Goal: Task Accomplishment & Management: Use online tool/utility

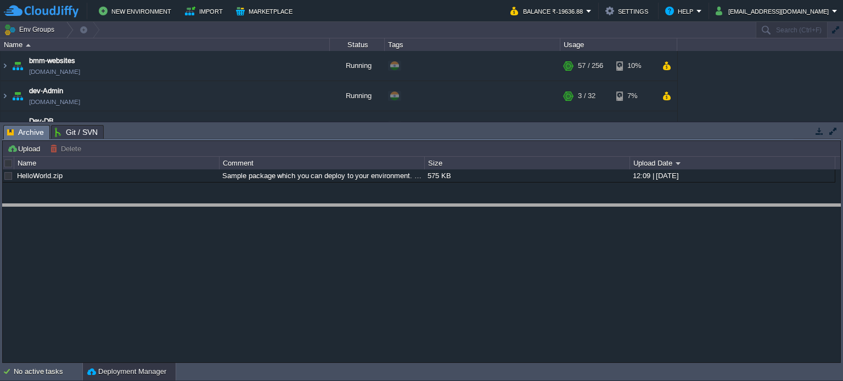
drag, startPoint x: 338, startPoint y: 136, endPoint x: 329, endPoint y: 222, distance: 86.6
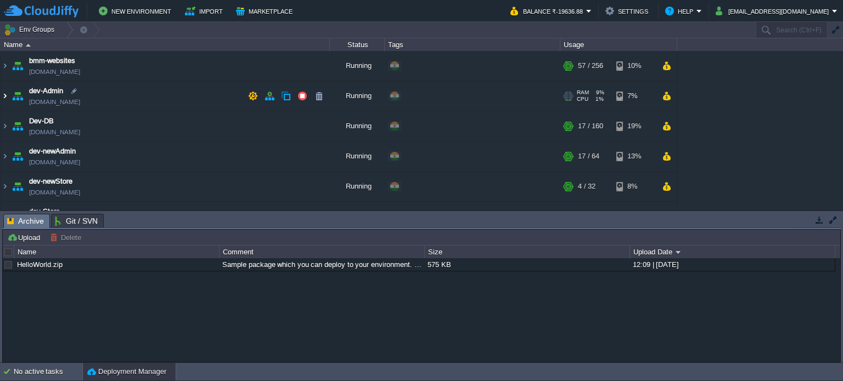
click at [4, 94] on img at bounding box center [5, 96] width 9 height 30
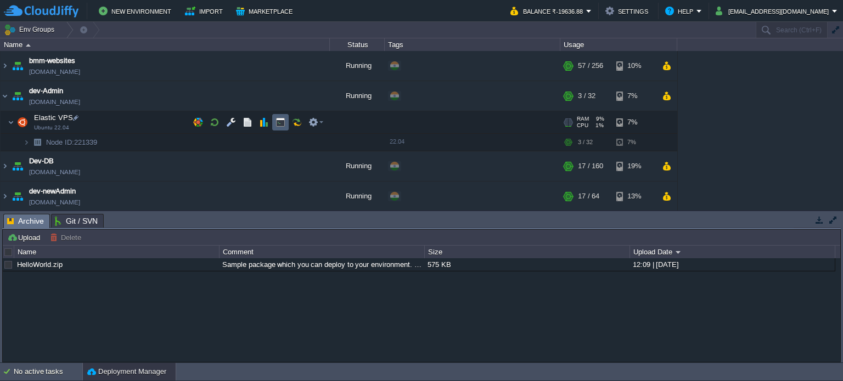
drag, startPoint x: 280, startPoint y: 126, endPoint x: 287, endPoint y: 135, distance: 12.1
click at [280, 126] on button "button" at bounding box center [280, 122] width 10 height 10
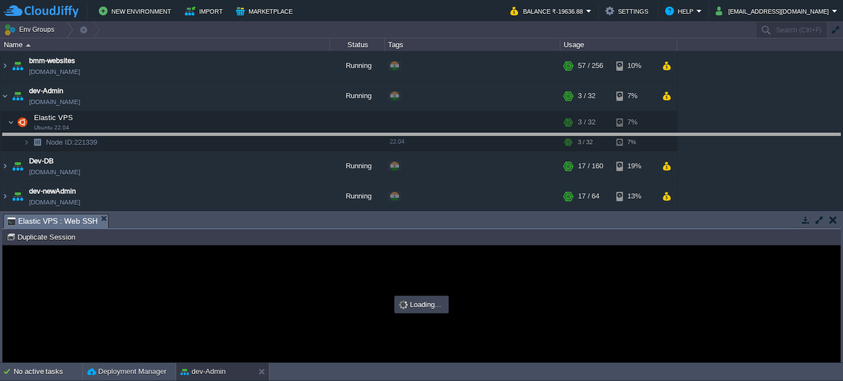
drag, startPoint x: 349, startPoint y: 222, endPoint x: 354, endPoint y: 133, distance: 89.0
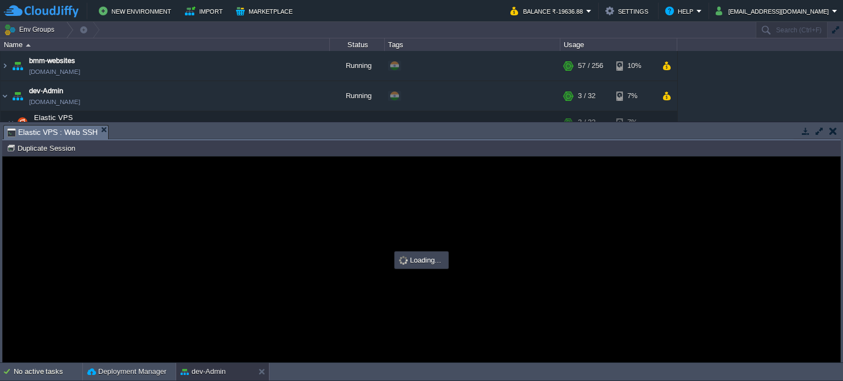
type input "#000000"
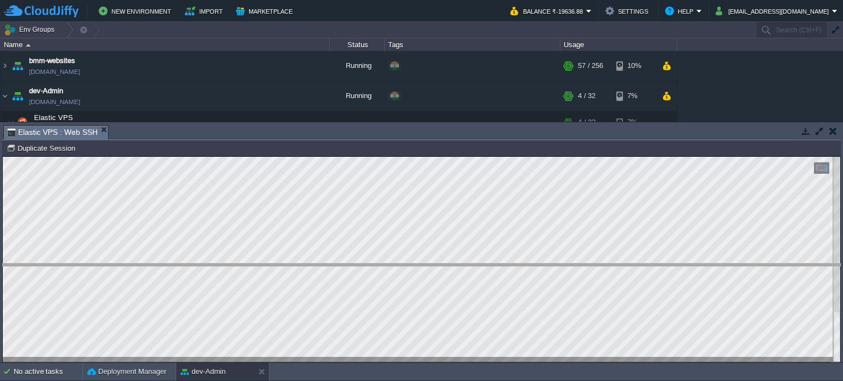
drag, startPoint x: 431, startPoint y: 137, endPoint x: 404, endPoint y: 211, distance: 79.5
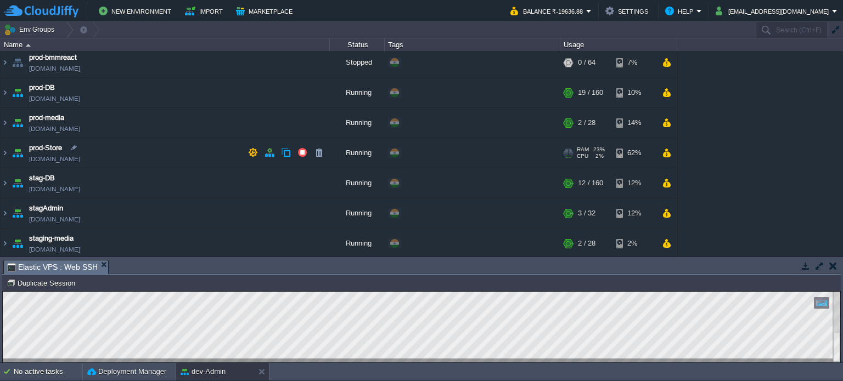
scroll to position [315, 0]
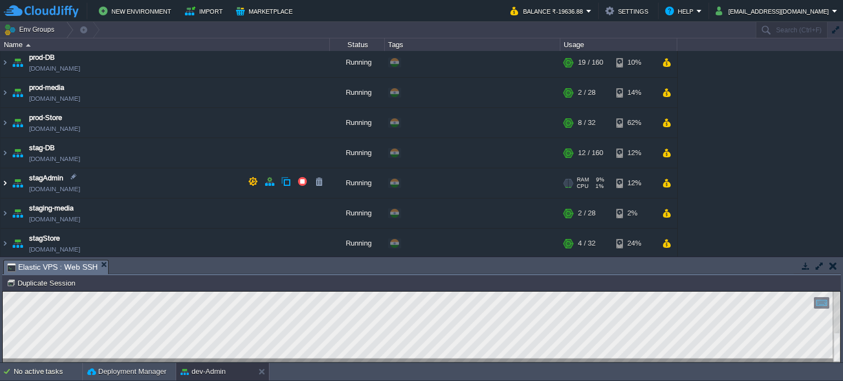
click at [3, 181] on img at bounding box center [5, 183] width 9 height 30
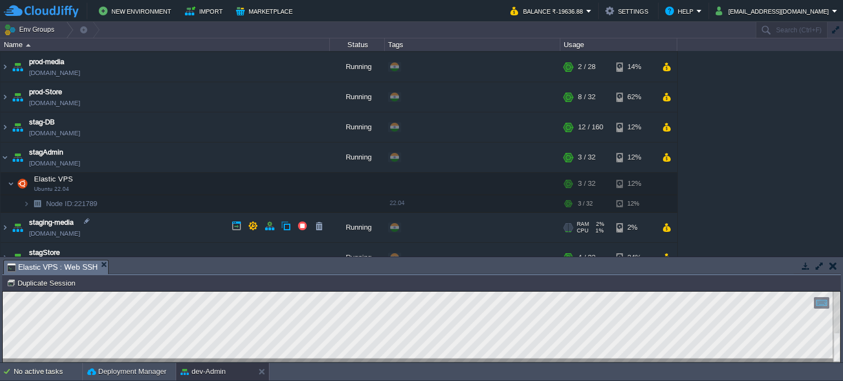
scroll to position [355, 0]
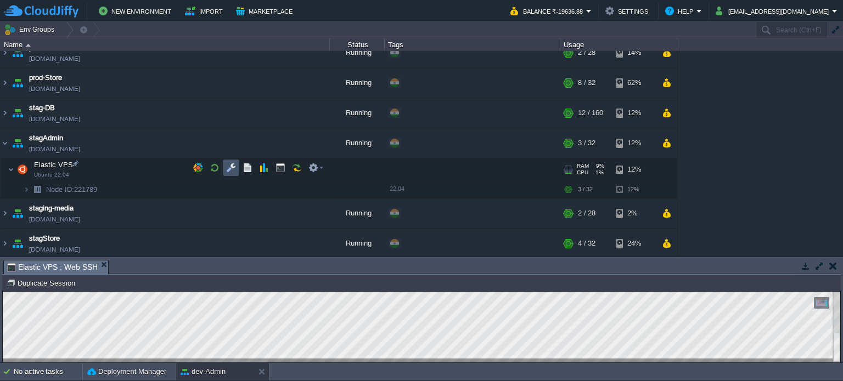
click at [234, 165] on button "button" at bounding box center [231, 168] width 10 height 10
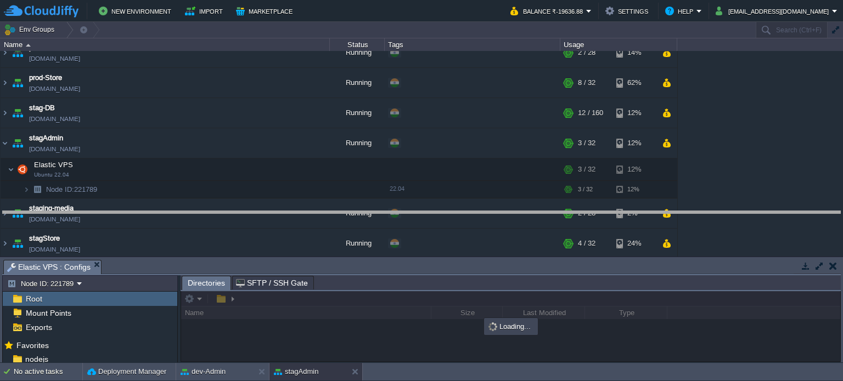
drag, startPoint x: 399, startPoint y: 268, endPoint x: 410, endPoint y: 201, distance: 67.3
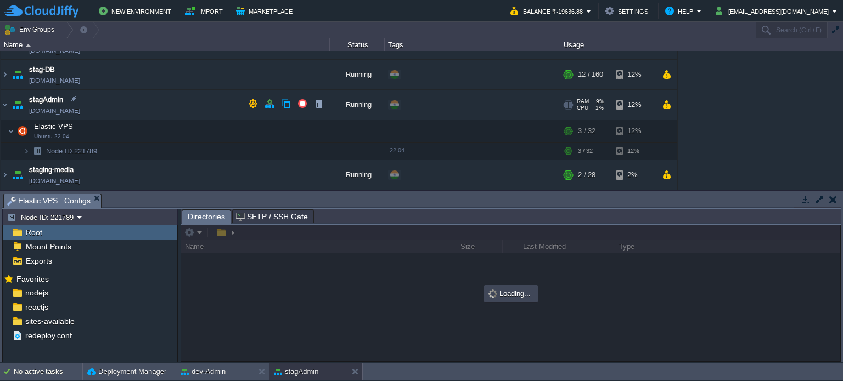
scroll to position [410, 0]
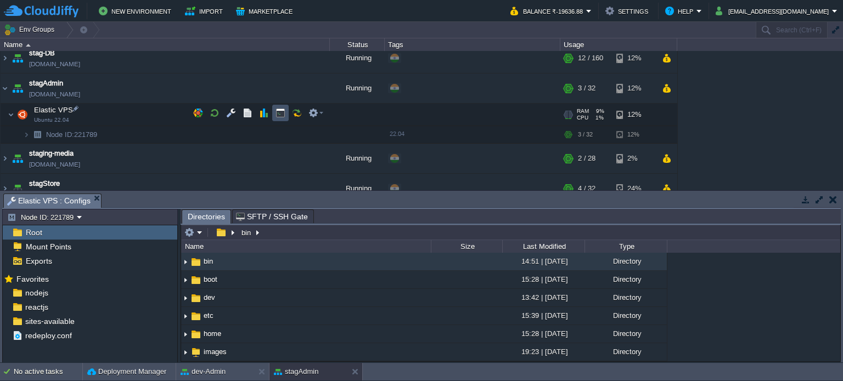
click at [284, 113] on button "button" at bounding box center [280, 113] width 10 height 10
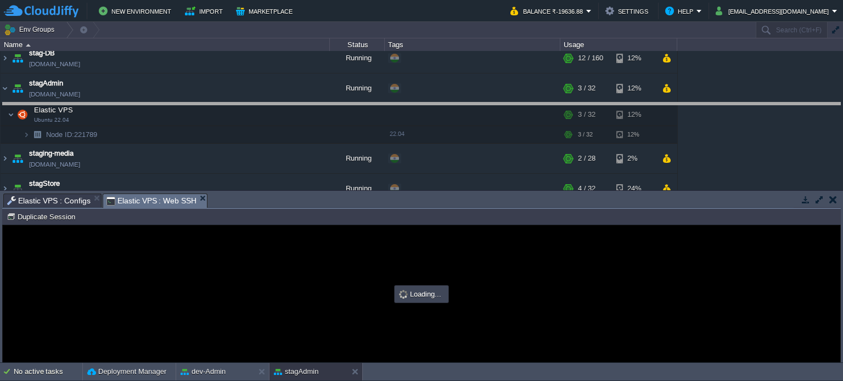
drag, startPoint x: 408, startPoint y: 200, endPoint x: 420, endPoint y: 108, distance: 92.9
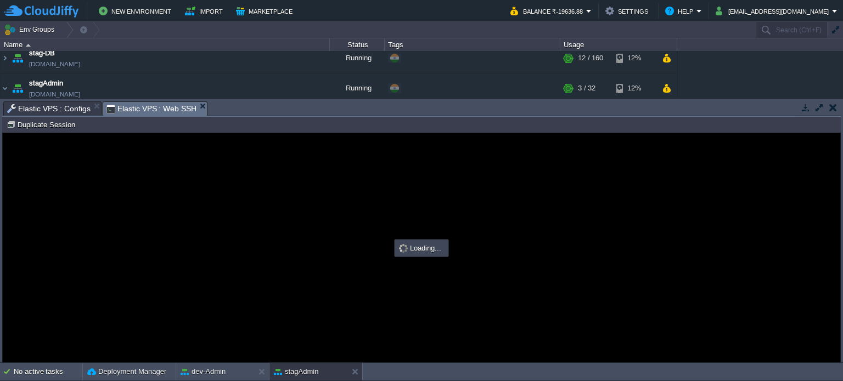
click at [57, 110] on span "Elastic VPS : Configs" at bounding box center [48, 108] width 83 height 13
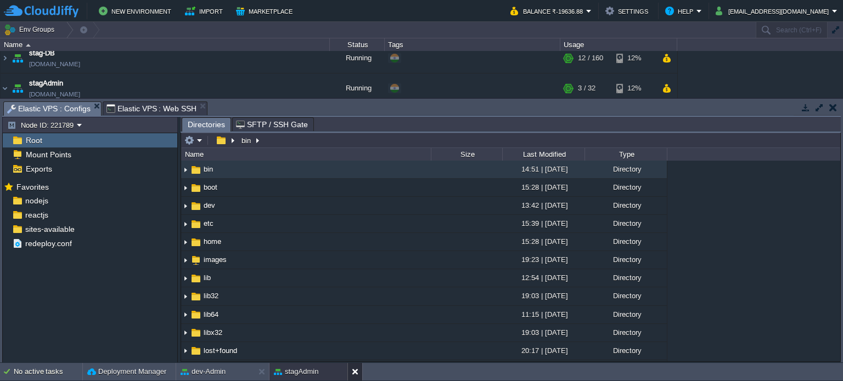
click at [354, 371] on button at bounding box center [357, 371] width 11 height 11
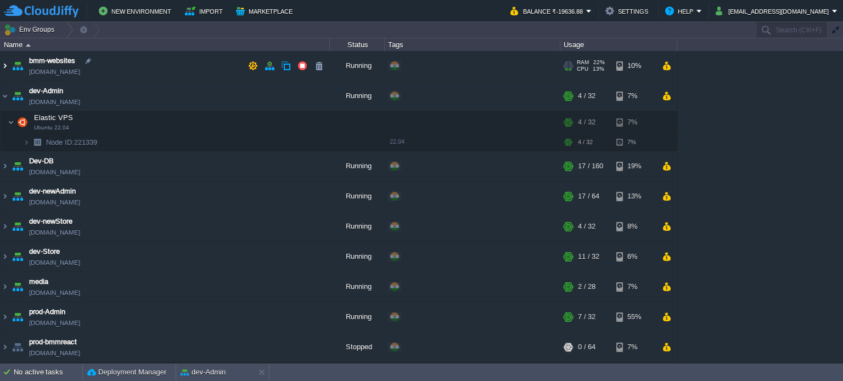
click at [4, 67] on img at bounding box center [5, 66] width 9 height 30
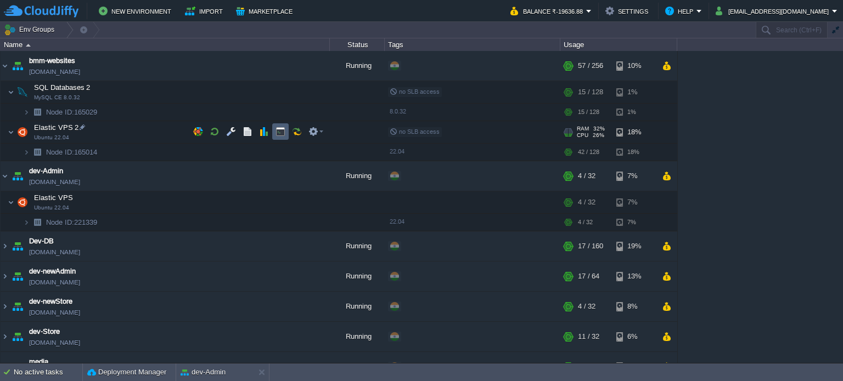
click at [274, 128] on td at bounding box center [280, 131] width 16 height 16
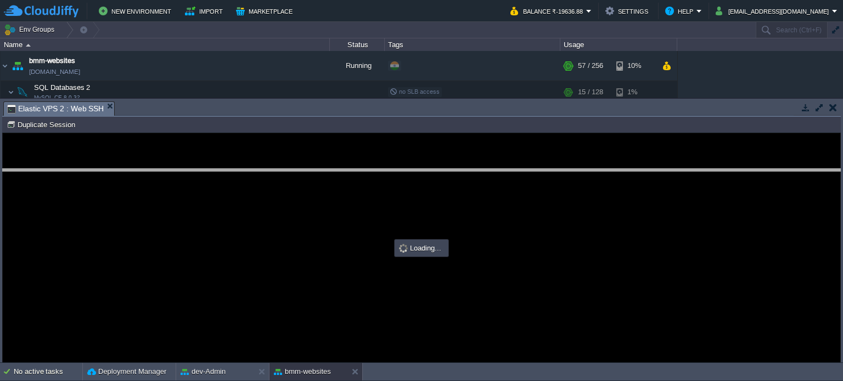
drag, startPoint x: 164, startPoint y: 108, endPoint x: 97, endPoint y: 120, distance: 68.5
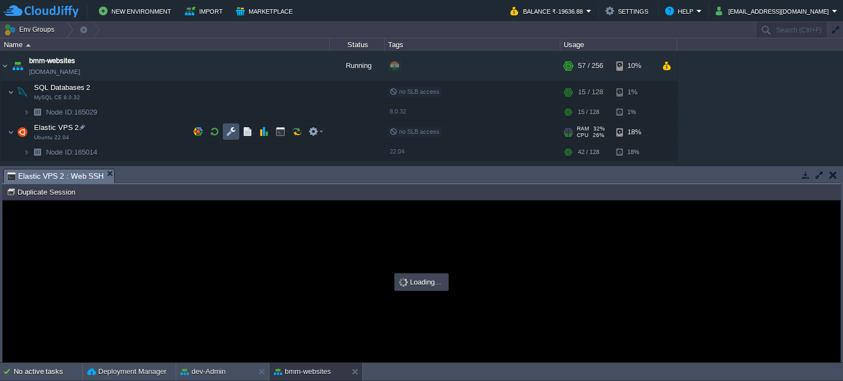
click at [231, 128] on button "button" at bounding box center [231, 132] width 10 height 10
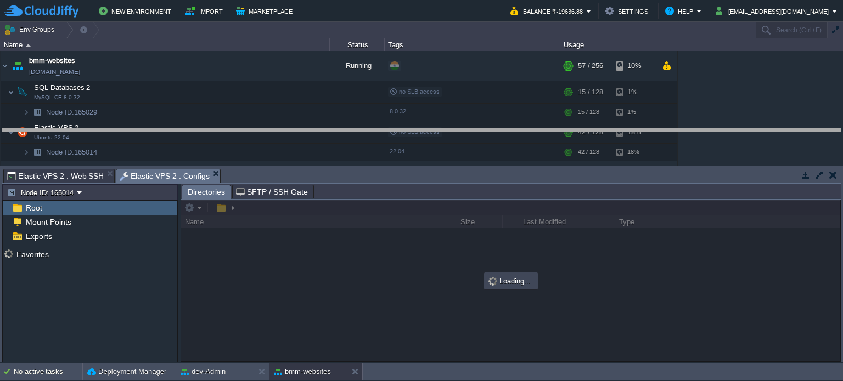
drag, startPoint x: 320, startPoint y: 177, endPoint x: 318, endPoint y: 100, distance: 77.4
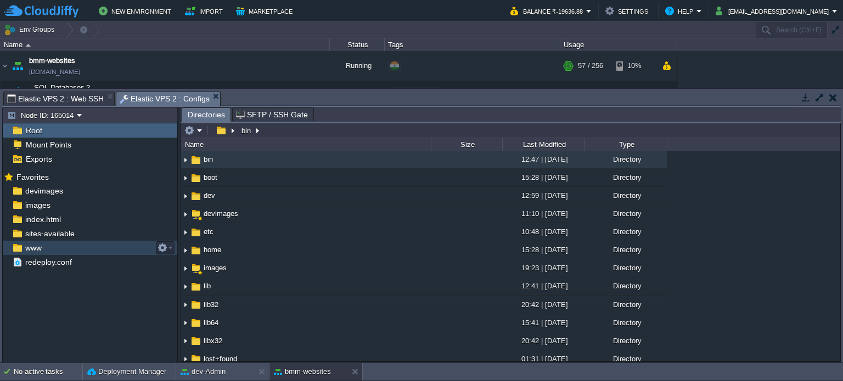
drag, startPoint x: 48, startPoint y: 246, endPoint x: 55, endPoint y: 244, distance: 6.8
click at [48, 246] on div "www" at bounding box center [90, 248] width 174 height 14
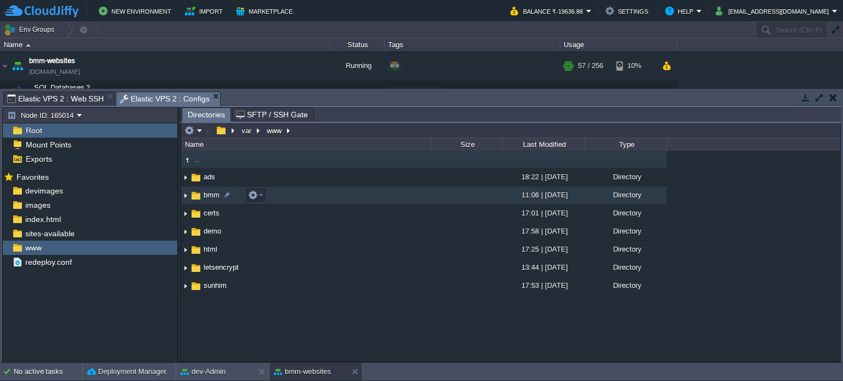
click at [208, 193] on span "bmm" at bounding box center [211, 194] width 19 height 9
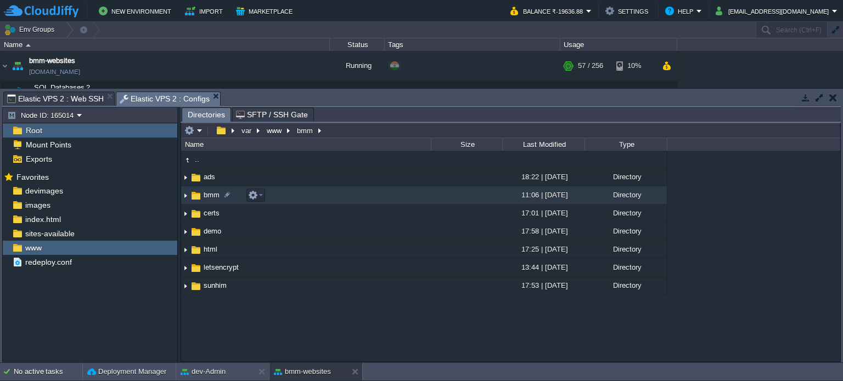
click at [208, 193] on span "bmm" at bounding box center [211, 194] width 19 height 9
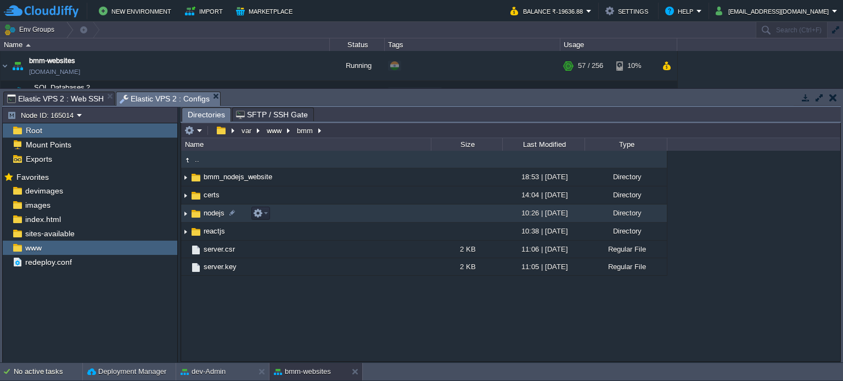
click at [212, 211] on span "nodejs" at bounding box center [214, 212] width 24 height 9
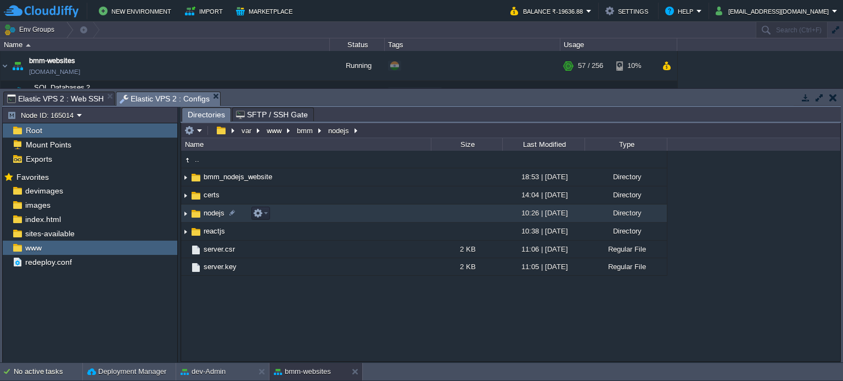
click at [212, 211] on span "nodejs" at bounding box center [214, 212] width 24 height 9
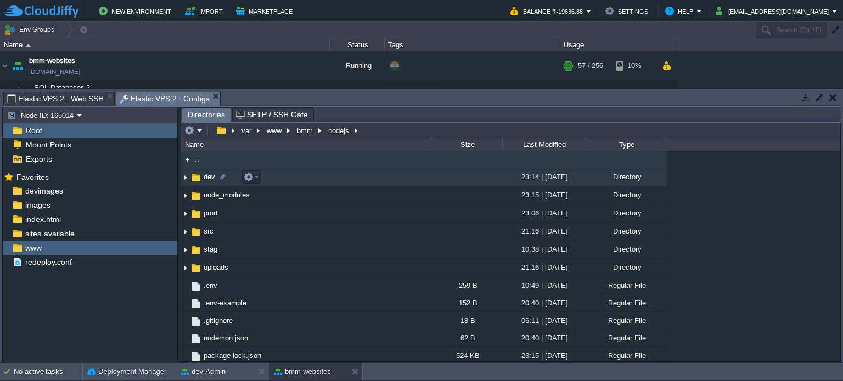
click at [210, 177] on span "dev" at bounding box center [209, 176] width 15 height 9
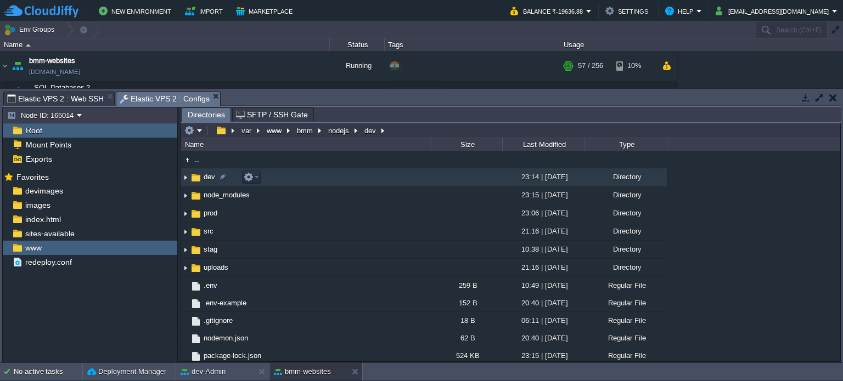
click at [210, 177] on span "dev" at bounding box center [209, 176] width 15 height 9
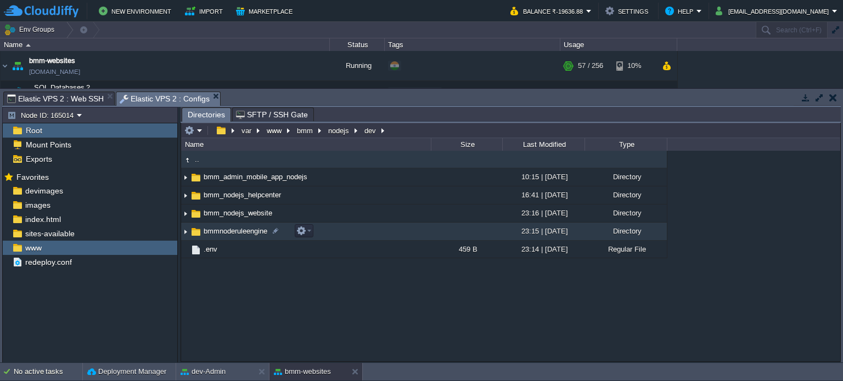
click at [249, 230] on span "bmmnoderuleengine" at bounding box center [235, 231] width 67 height 9
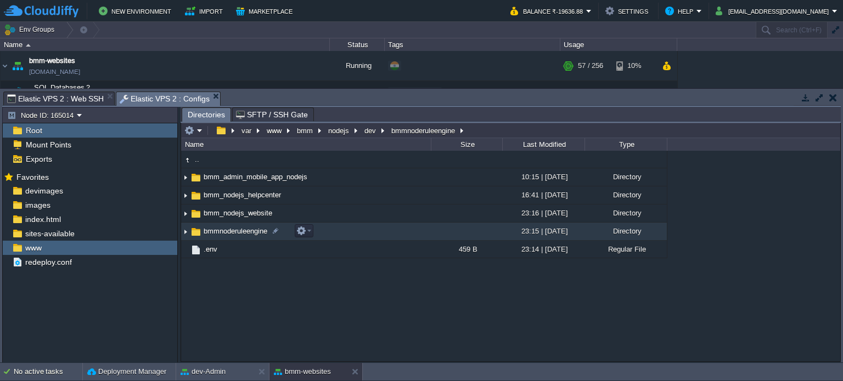
click at [249, 230] on span "bmmnoderuleengine" at bounding box center [235, 231] width 67 height 9
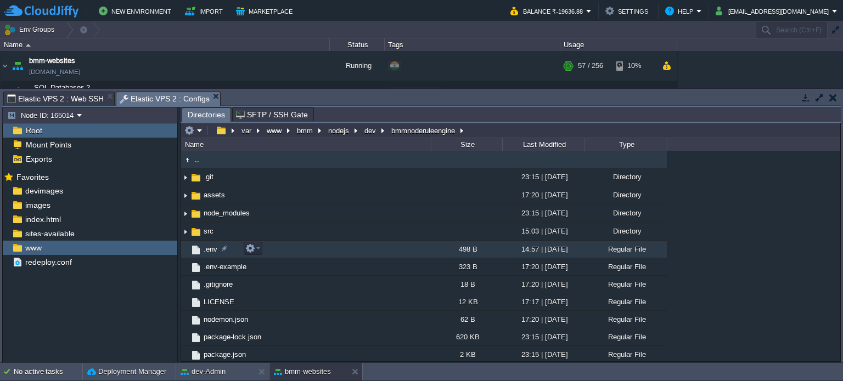
click at [206, 253] on span ".env" at bounding box center [210, 249] width 17 height 9
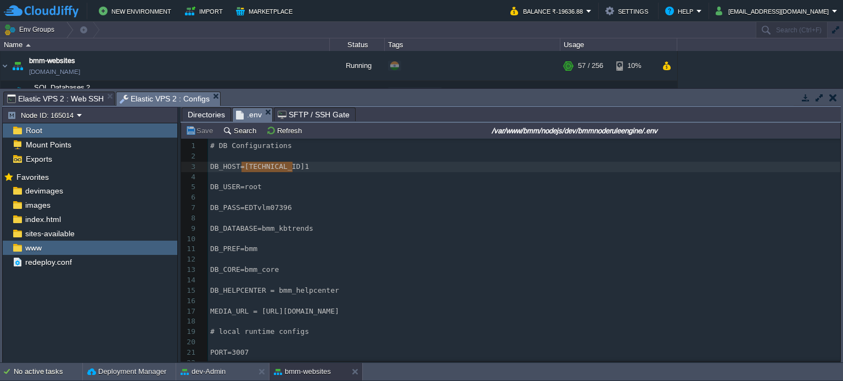
type textarea "[TECHNICAL_ID]"
drag, startPoint x: 241, startPoint y: 167, endPoint x: 295, endPoint y: 167, distance: 53.2
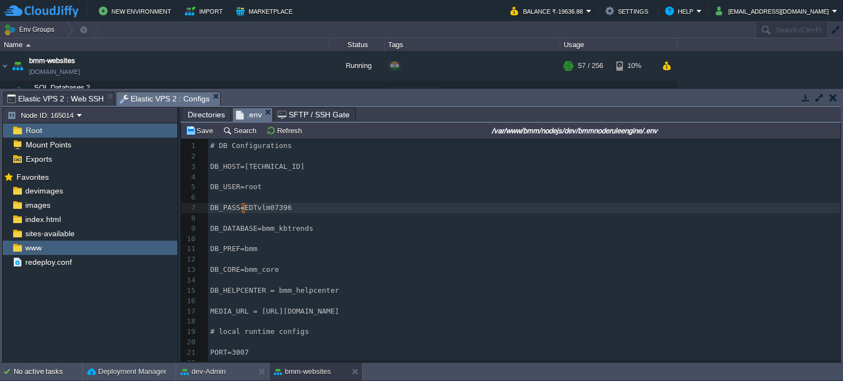
type textarea "EDTvlm07396"
drag, startPoint x: 241, startPoint y: 208, endPoint x: 286, endPoint y: 207, distance: 44.4
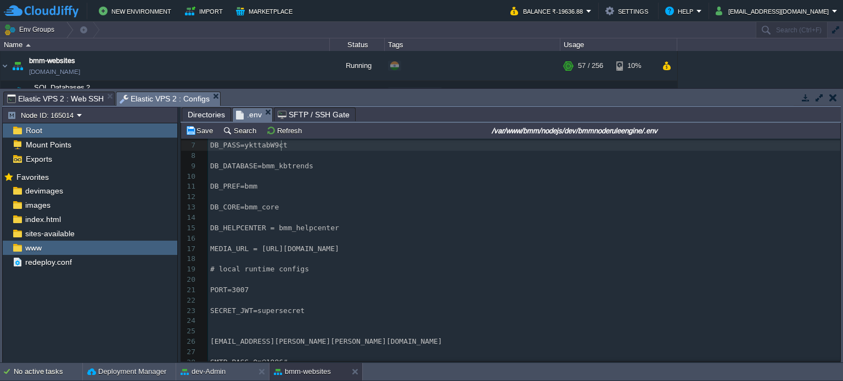
scroll to position [174, 0]
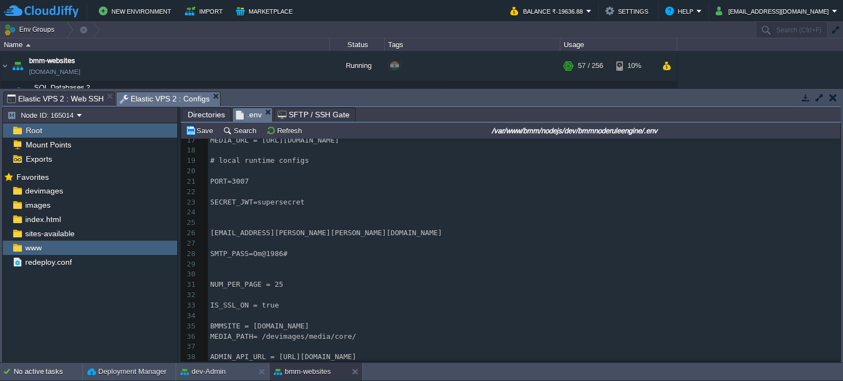
click at [458, 349] on pre "​" at bounding box center [524, 347] width 632 height 10
click at [458, 352] on pre "ADMIN_API_URL = [URL][DOMAIN_NAME]" at bounding box center [524, 357] width 632 height 10
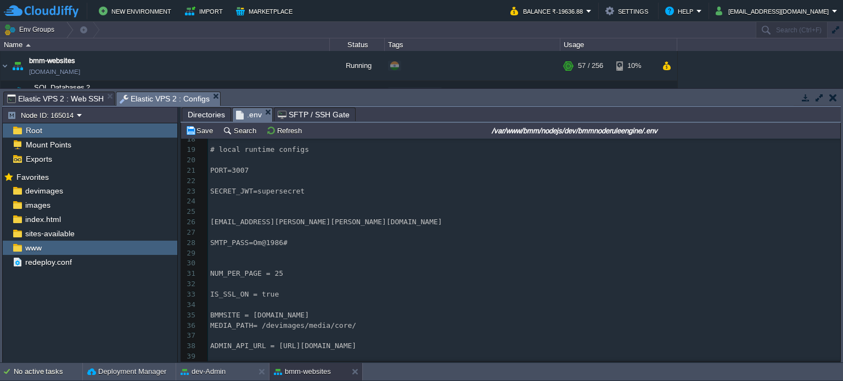
scroll to position [182, 0]
click at [273, 316] on div "xxxxxxxxxx 1 # DB Configurations 2 ​ 3 DB_HOST=[TECHNICAL_ID] 4 ​ 5 DB_USER=roo…" at bounding box center [524, 186] width 632 height 455
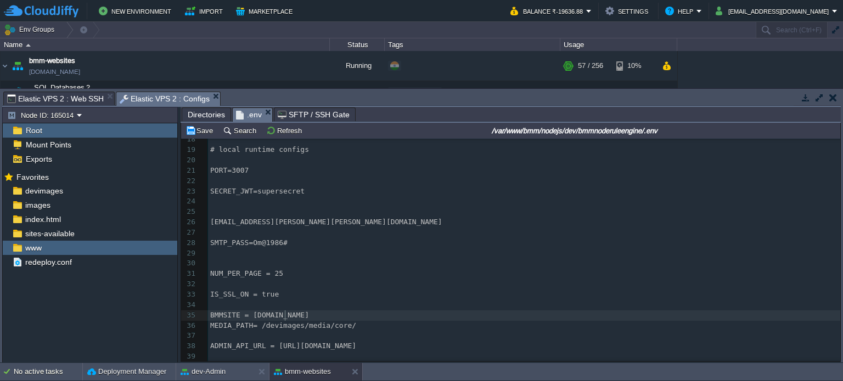
type textarea "sunhimlabs."
click at [206, 129] on button "Save" at bounding box center [200, 131] width 31 height 10
type input "#000000"
click at [70, 98] on span "Elastic VPS 2 : Web SSH" at bounding box center [55, 98] width 97 height 13
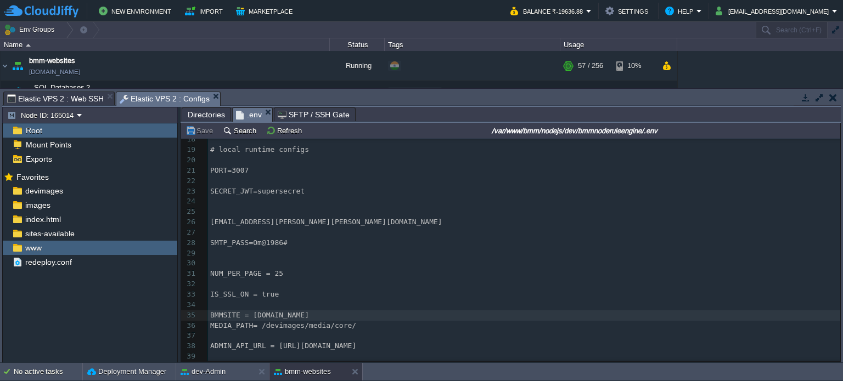
click at [164, 100] on span "Elastic VPS 2 : Configs" at bounding box center [165, 99] width 90 height 14
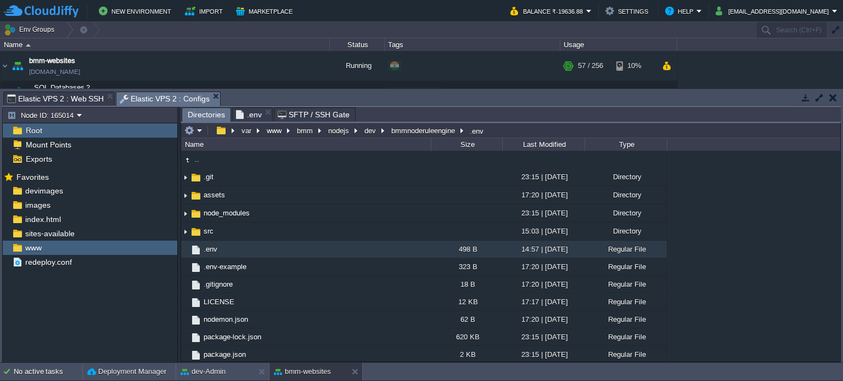
click at [207, 116] on span "Directories" at bounding box center [206, 115] width 37 height 14
click at [462, 129] on em "bmmnoderuleengine" at bounding box center [427, 131] width 76 height 10
click at [421, 131] on button "bmmnoderuleengine" at bounding box center [423, 131] width 68 height 10
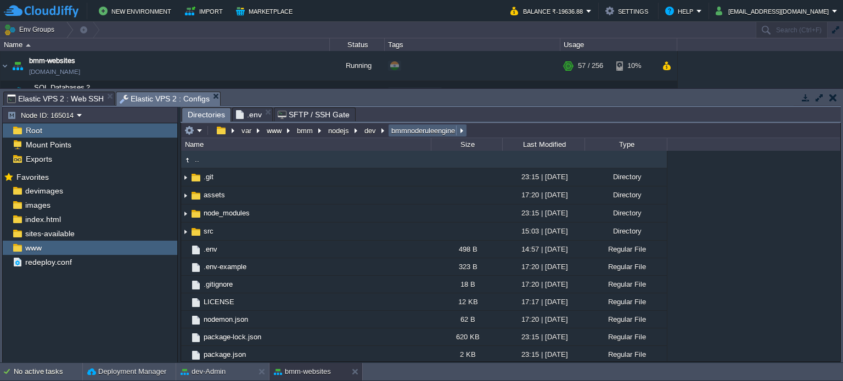
click at [463, 130] on em "bmmnoderuleengine" at bounding box center [427, 131] width 76 height 10
type input "/var/www/bmm/nodejs/dev/bmmnoderuleengine"
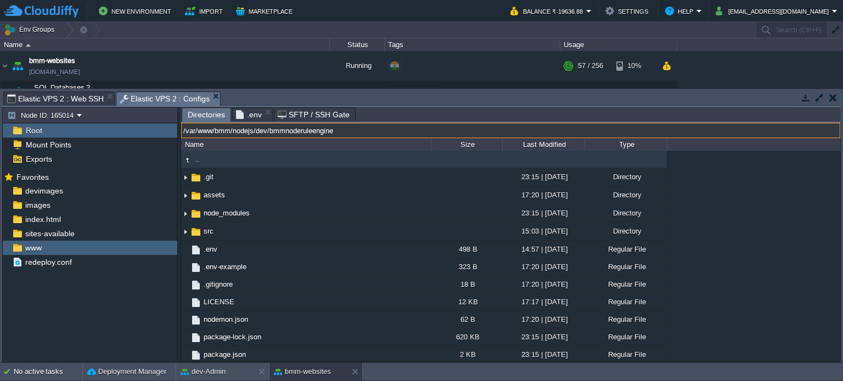
click at [692, 126] on input "/var/www/bmm/nodejs/dev/bmmnoderuleengine" at bounding box center [510, 130] width 659 height 15
click at [364, 131] on input "/var/www/bmm/nodejs/dev/bmmnoderuleengine" at bounding box center [510, 130] width 659 height 15
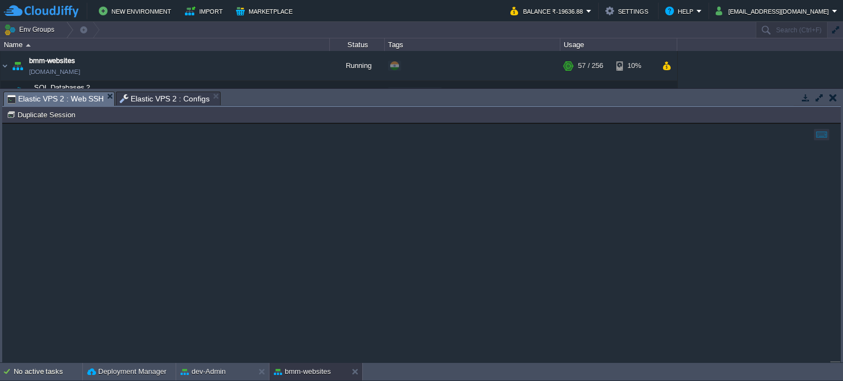
click at [69, 102] on span "Elastic VPS 2 : Web SSH" at bounding box center [55, 99] width 97 height 14
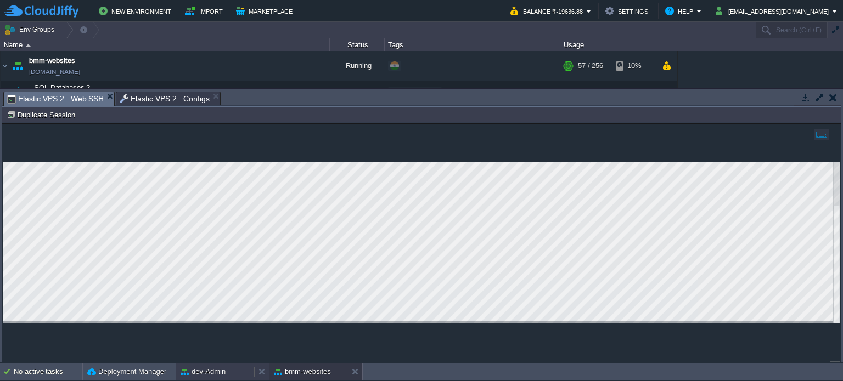
click at [218, 370] on button "dev-Admin" at bounding box center [202, 371] width 45 height 11
